Goal: Information Seeking & Learning: Learn about a topic

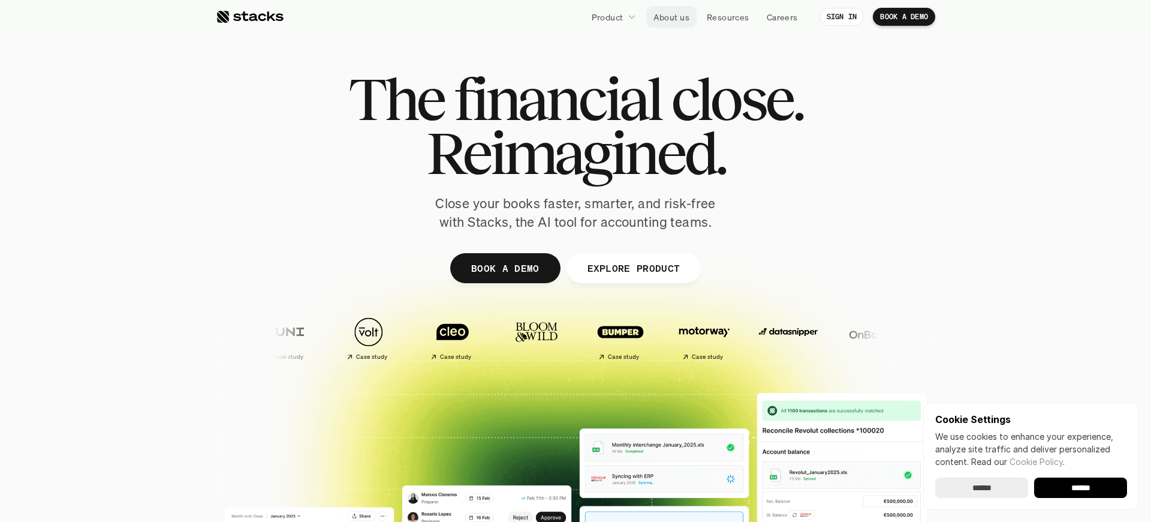
click at [674, 13] on p "About us" at bounding box center [672, 17] width 36 height 13
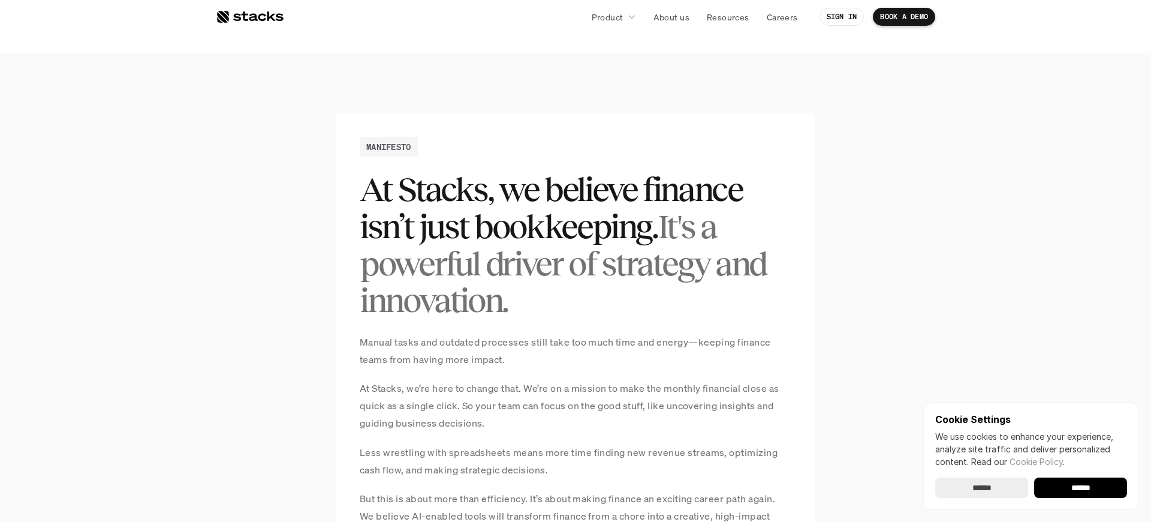
scroll to position [505, 0]
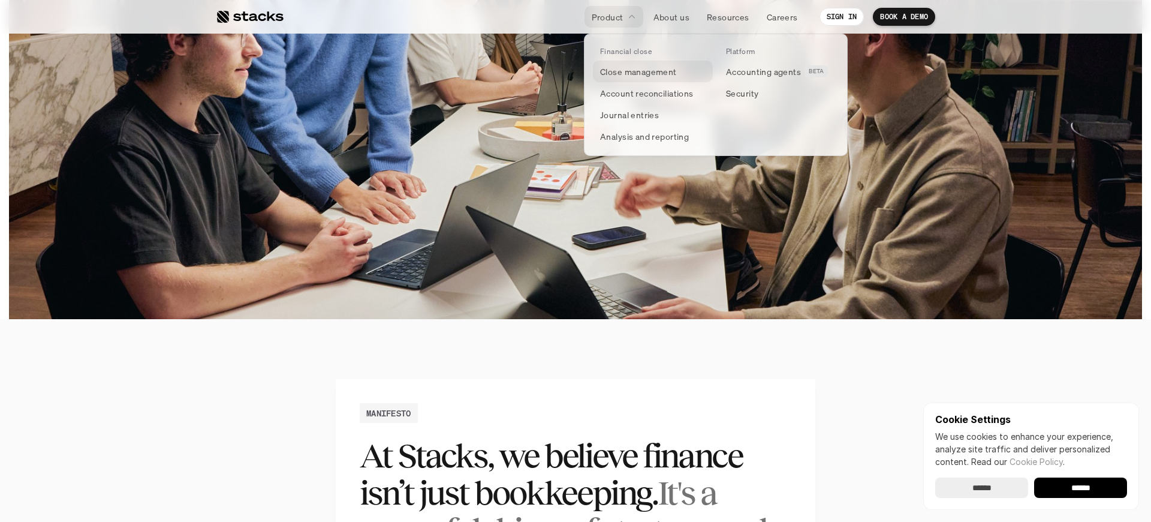
click at [625, 73] on p "Close management" at bounding box center [638, 71] width 77 height 13
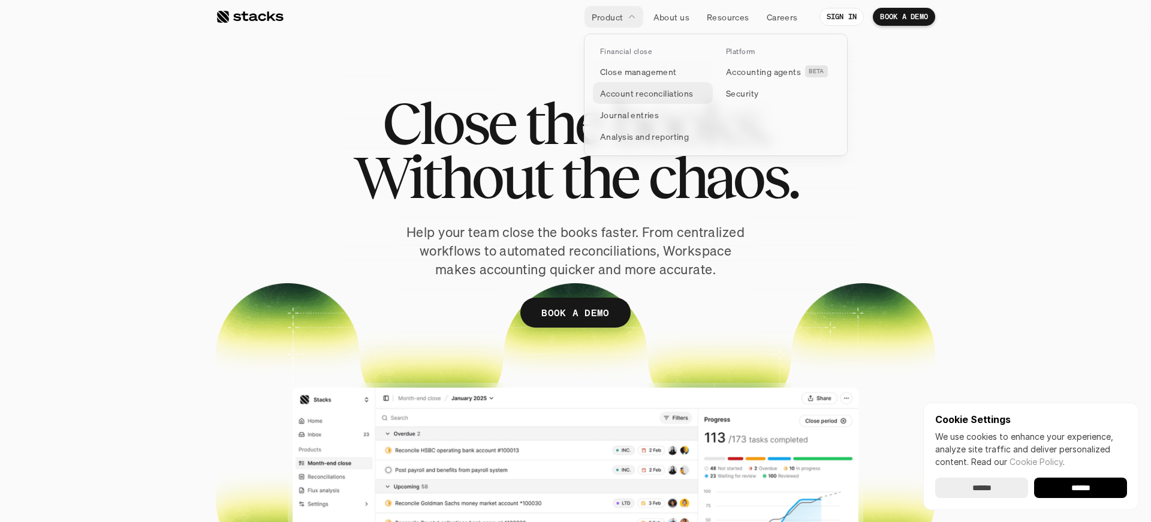
click at [618, 92] on p "Account reconciliations" at bounding box center [647, 93] width 94 height 13
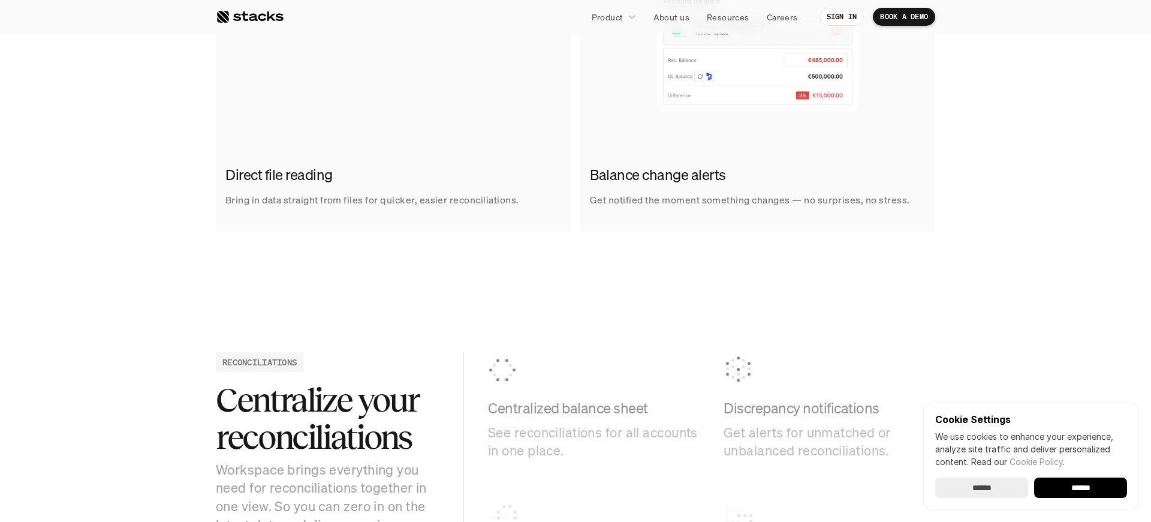
scroll to position [908, 0]
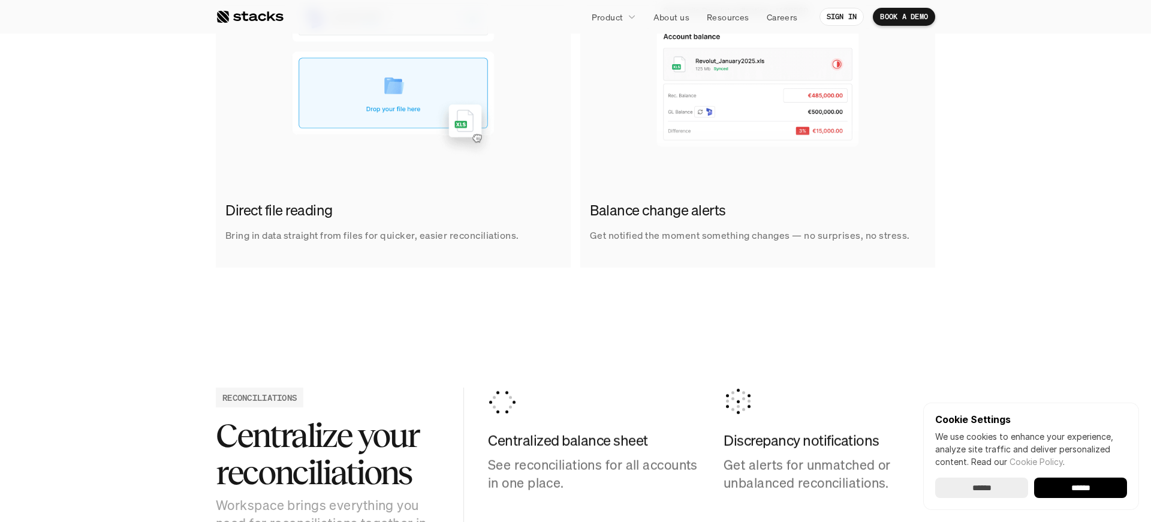
click at [450, 109] on img at bounding box center [393, 47] width 355 height 240
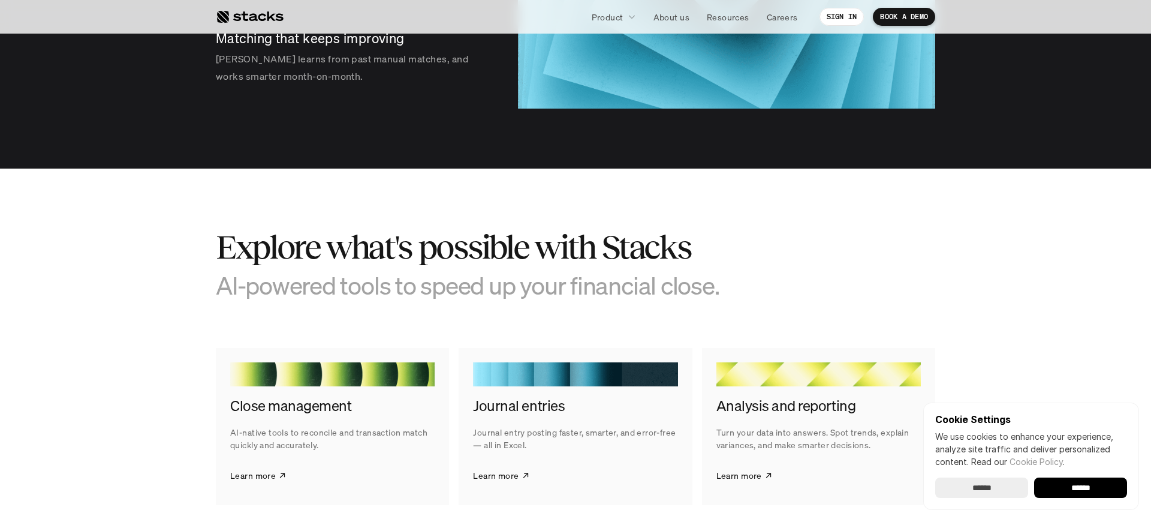
scroll to position [2277, 0]
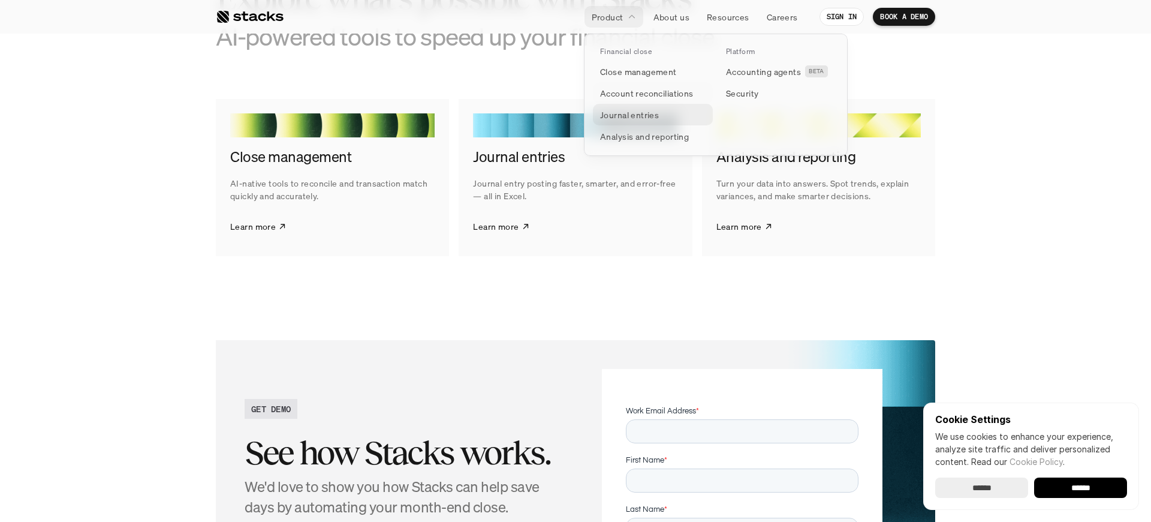
click at [618, 119] on p "Journal entries" at bounding box center [629, 115] width 59 height 13
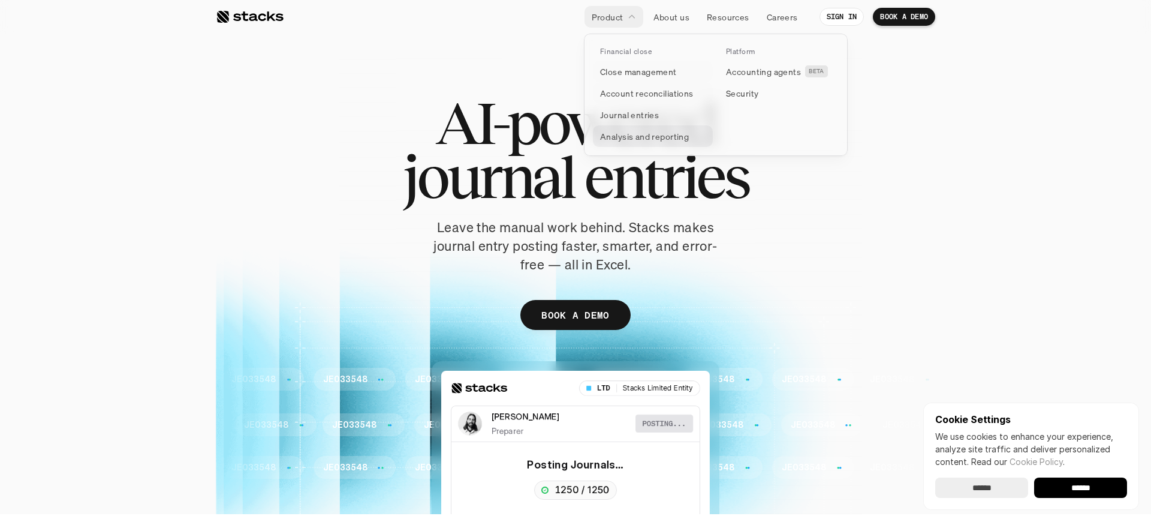
click at [620, 142] on p "Analysis and reporting" at bounding box center [644, 136] width 89 height 13
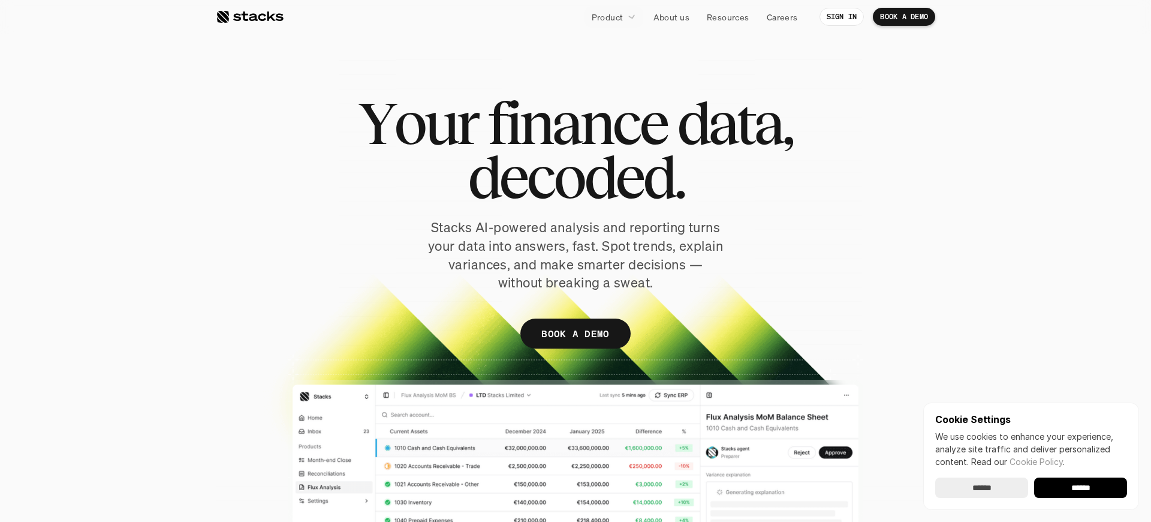
click at [278, 16] on div at bounding box center [250, 17] width 68 height 14
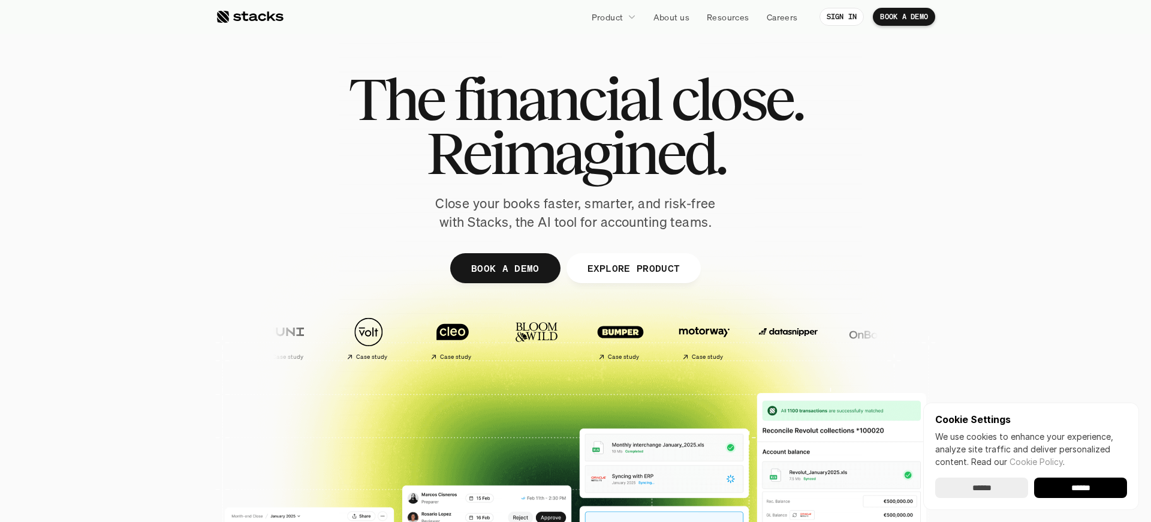
click at [394, 77] on span "The" at bounding box center [395, 99] width 95 height 54
click at [428, 126] on span "Reimagined." at bounding box center [575, 153] width 299 height 54
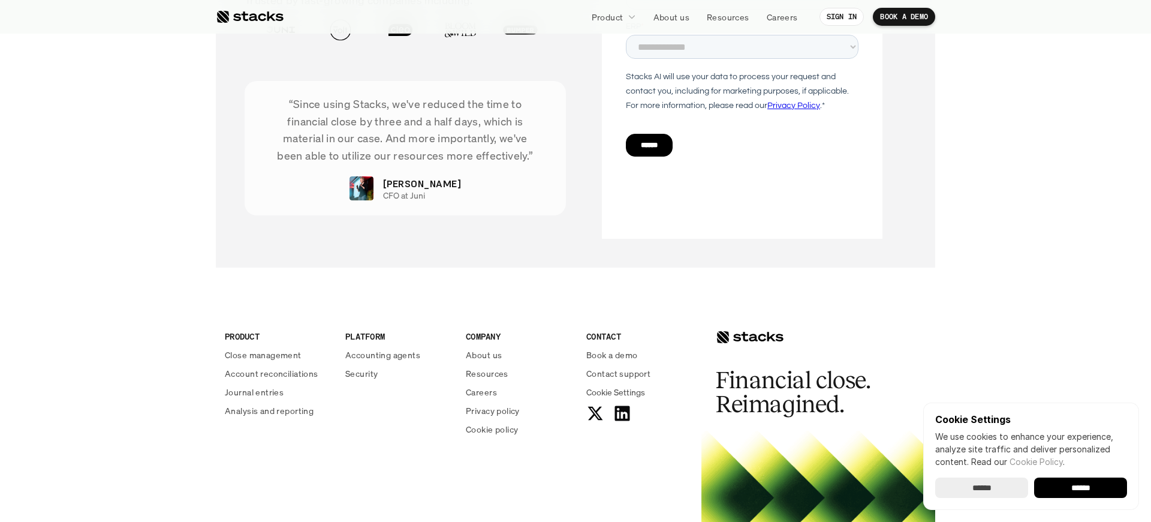
scroll to position [4328, 0]
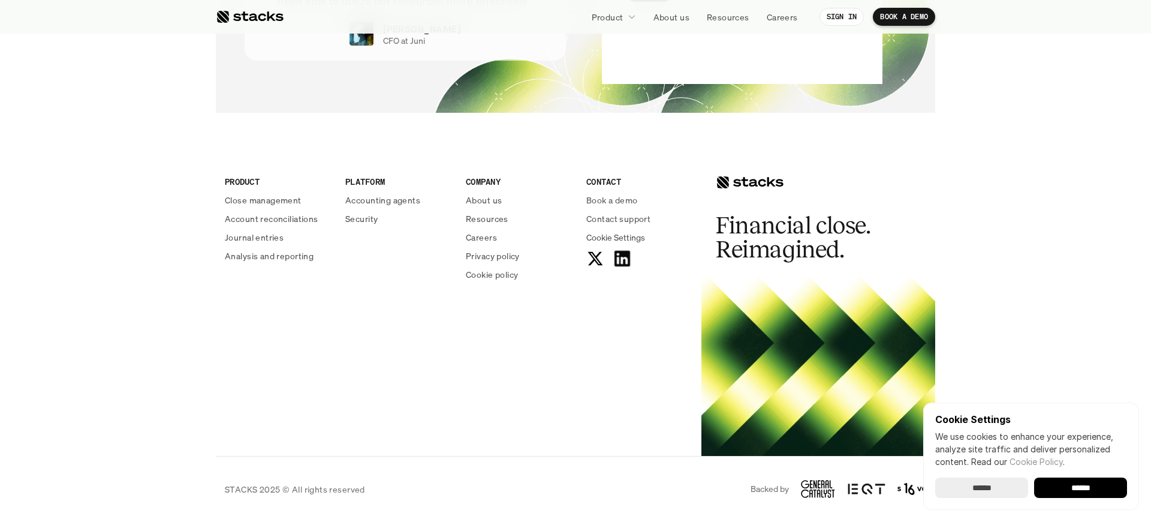
click at [626, 262] on icon at bounding box center [622, 258] width 19 height 19
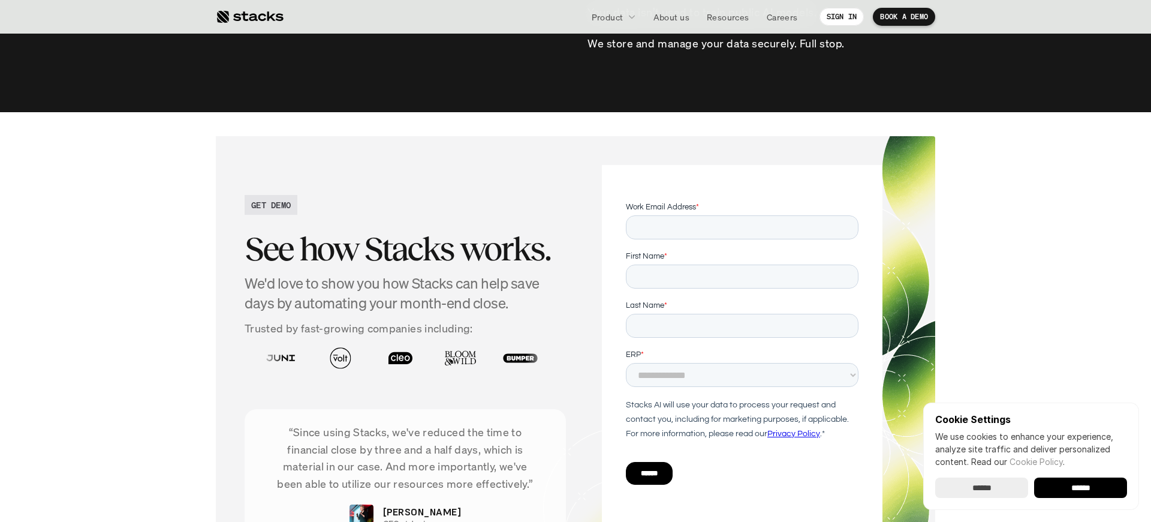
scroll to position [3802, 0]
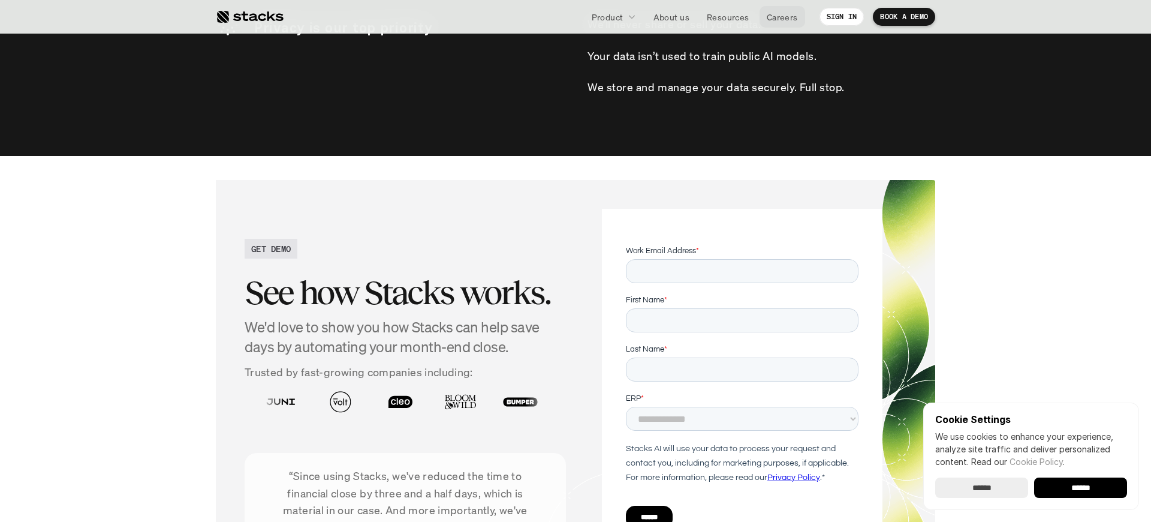
click at [796, 9] on link "Careers" at bounding box center [783, 17] width 46 height 22
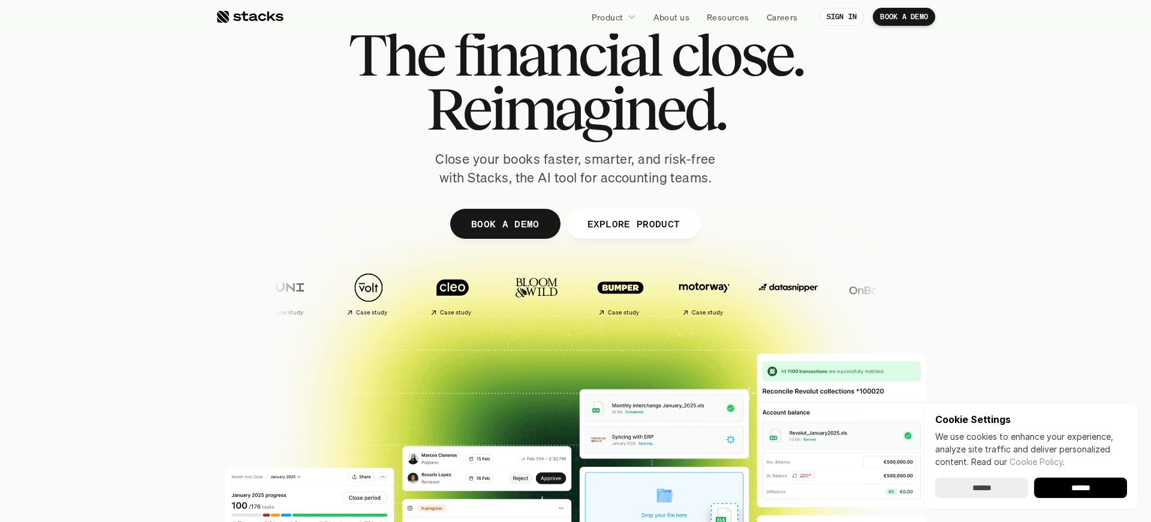
scroll to position [0, 0]
